Goal: Information Seeking & Learning: Learn about a topic

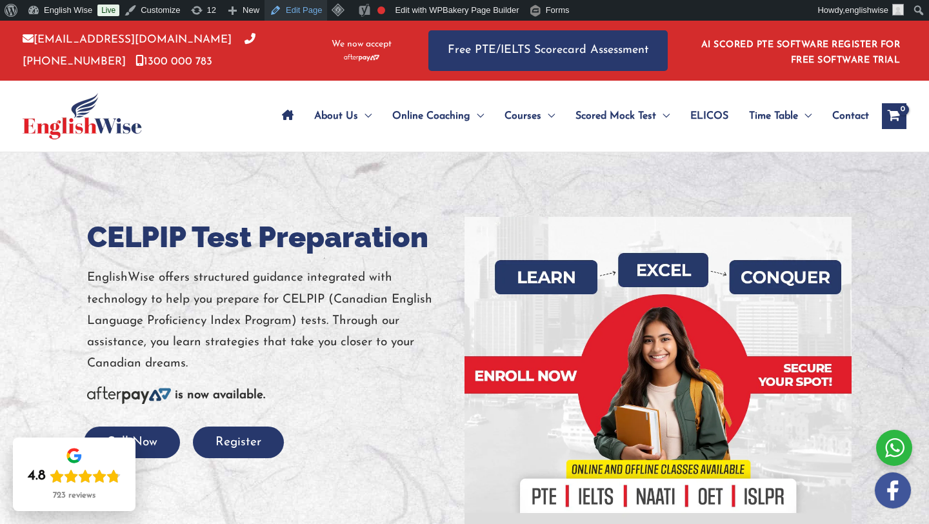
click at [288, 14] on link "Edit Page" at bounding box center [296, 10] width 63 height 21
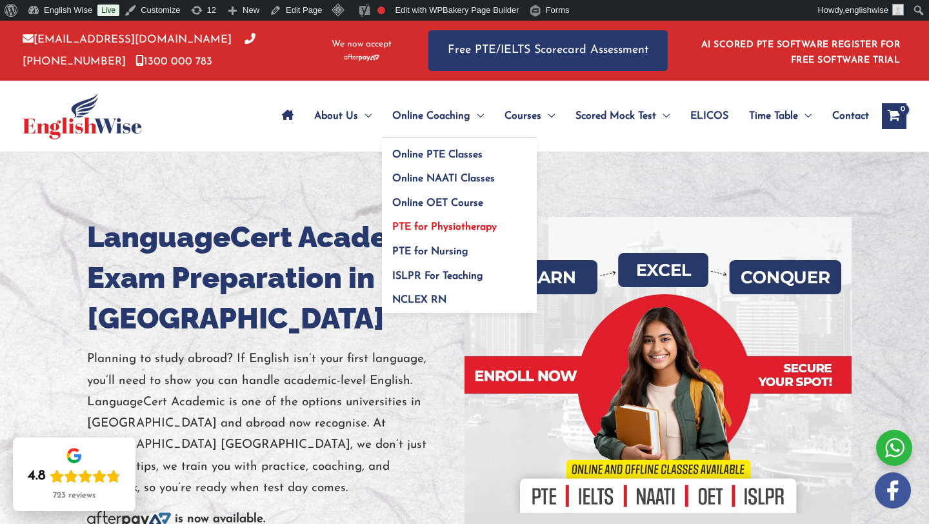
click at [394, 215] on link "PTE for Physiotherapy" at bounding box center [459, 223] width 155 height 25
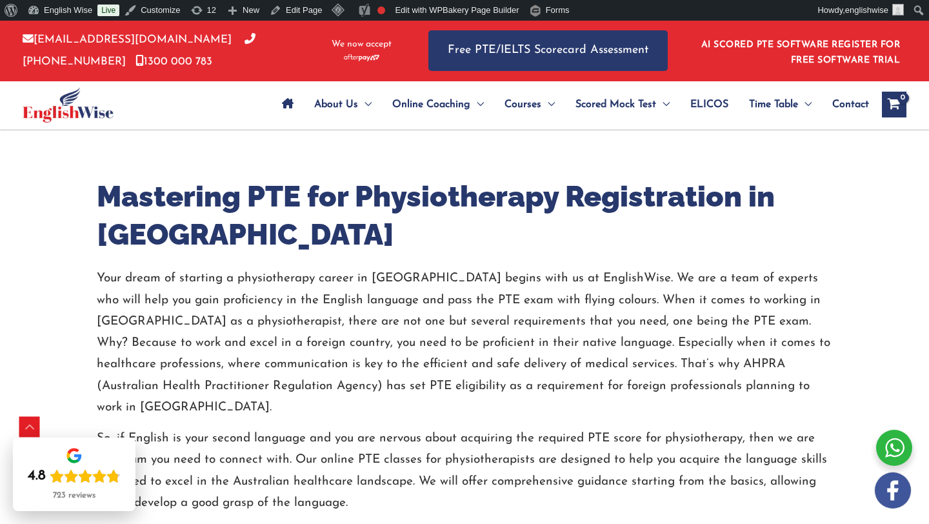
scroll to position [493, 0]
